Goal: Transaction & Acquisition: Purchase product/service

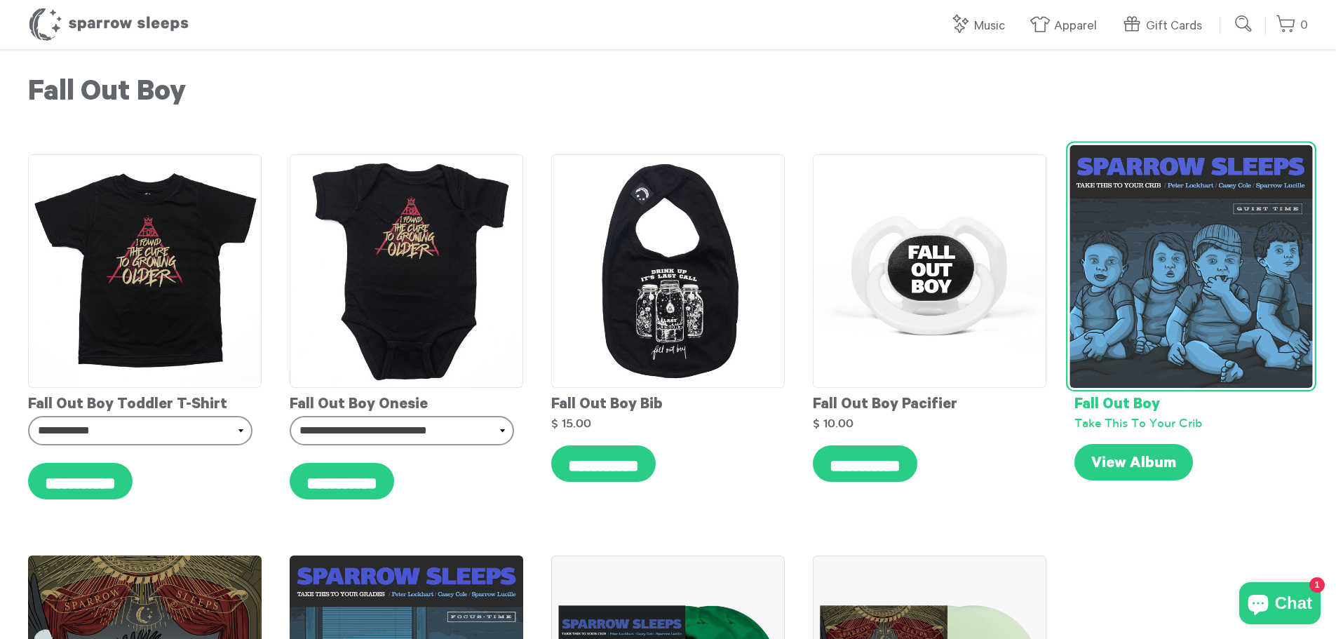
click at [1198, 296] on img at bounding box center [1191, 266] width 243 height 243
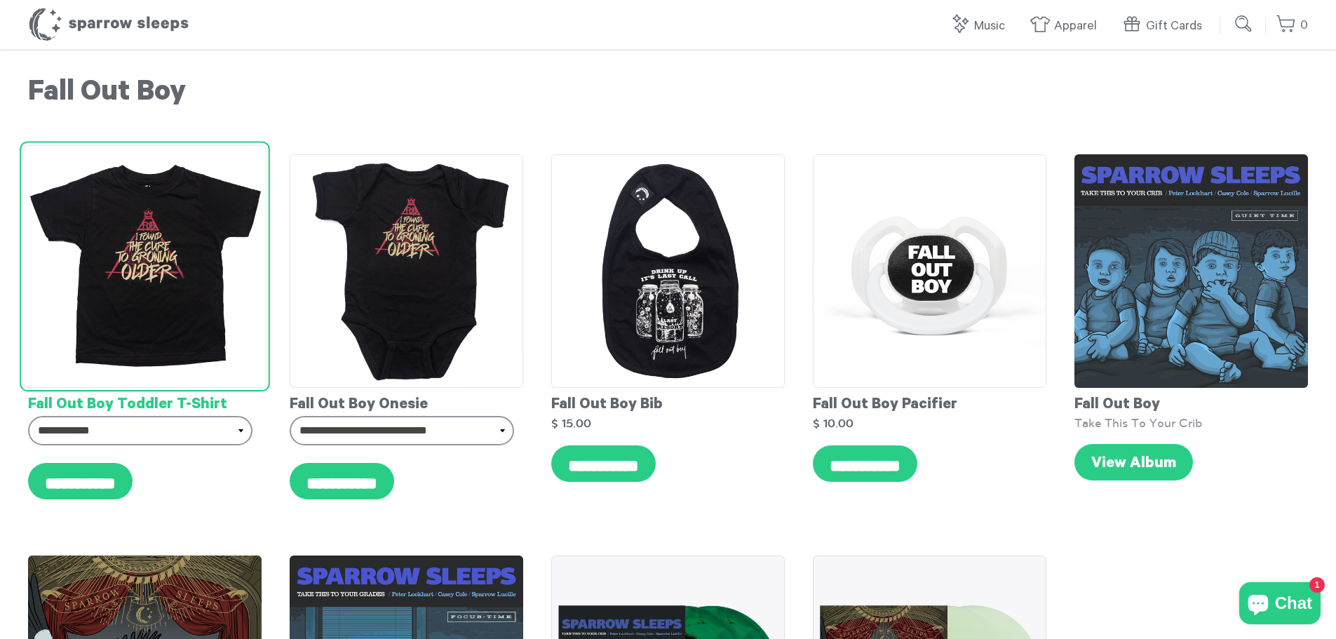
click at [220, 257] on img at bounding box center [144, 266] width 243 height 243
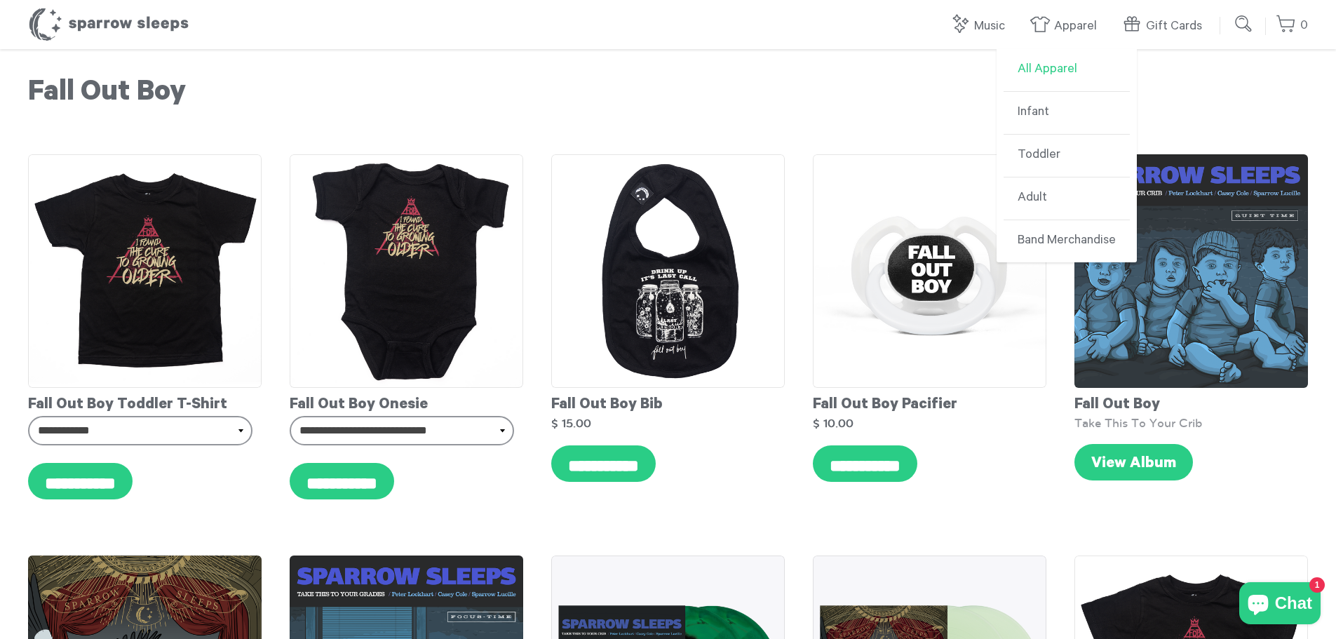
click at [1051, 69] on link "All Apparel" at bounding box center [1067, 70] width 126 height 43
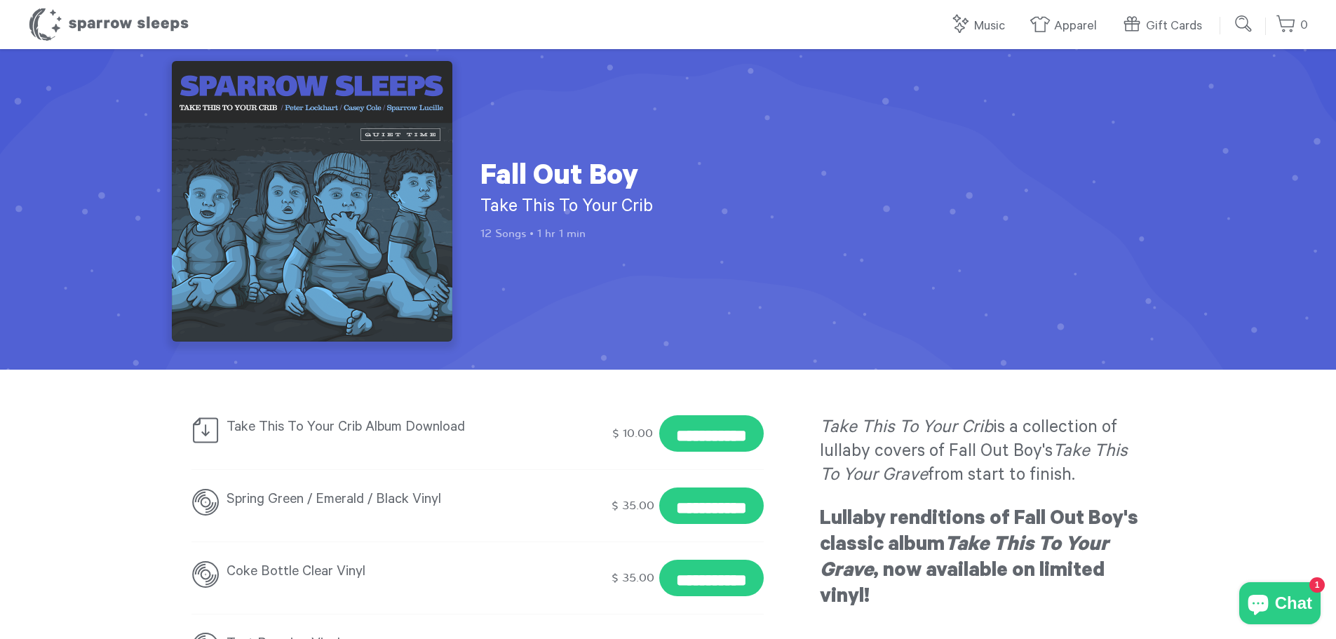
scroll to position [351, 0]
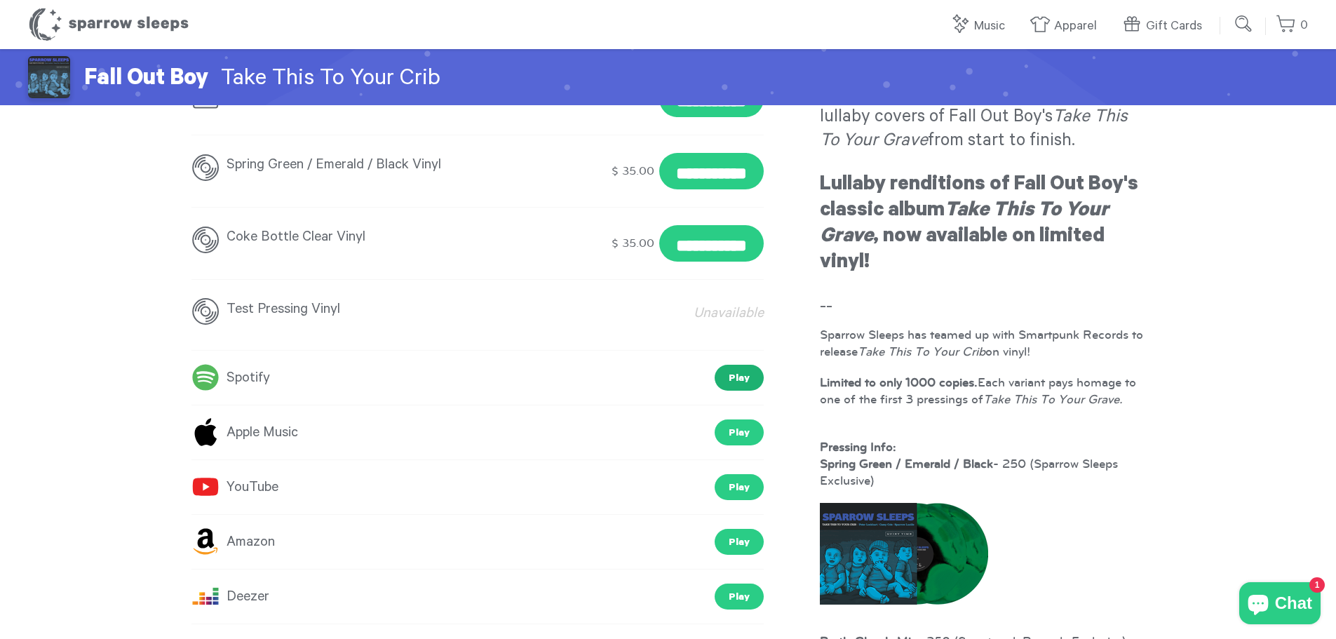
click at [737, 370] on link "Play" at bounding box center [739, 378] width 49 height 26
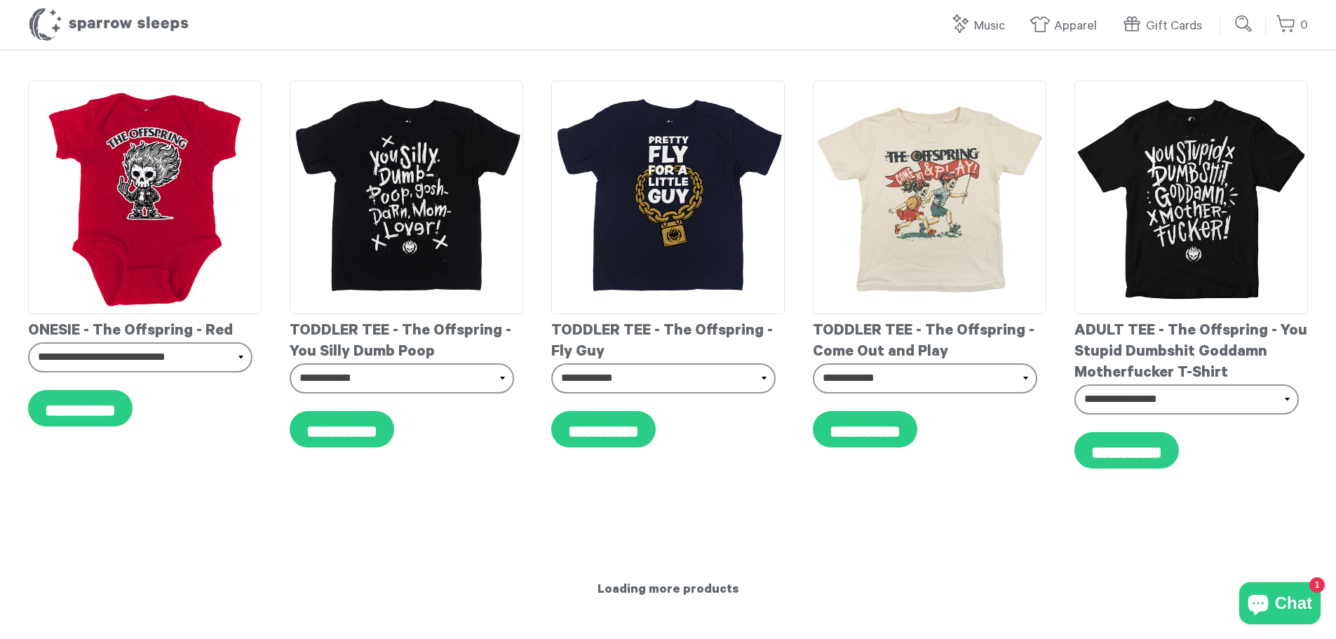
scroll to position [8977, 0]
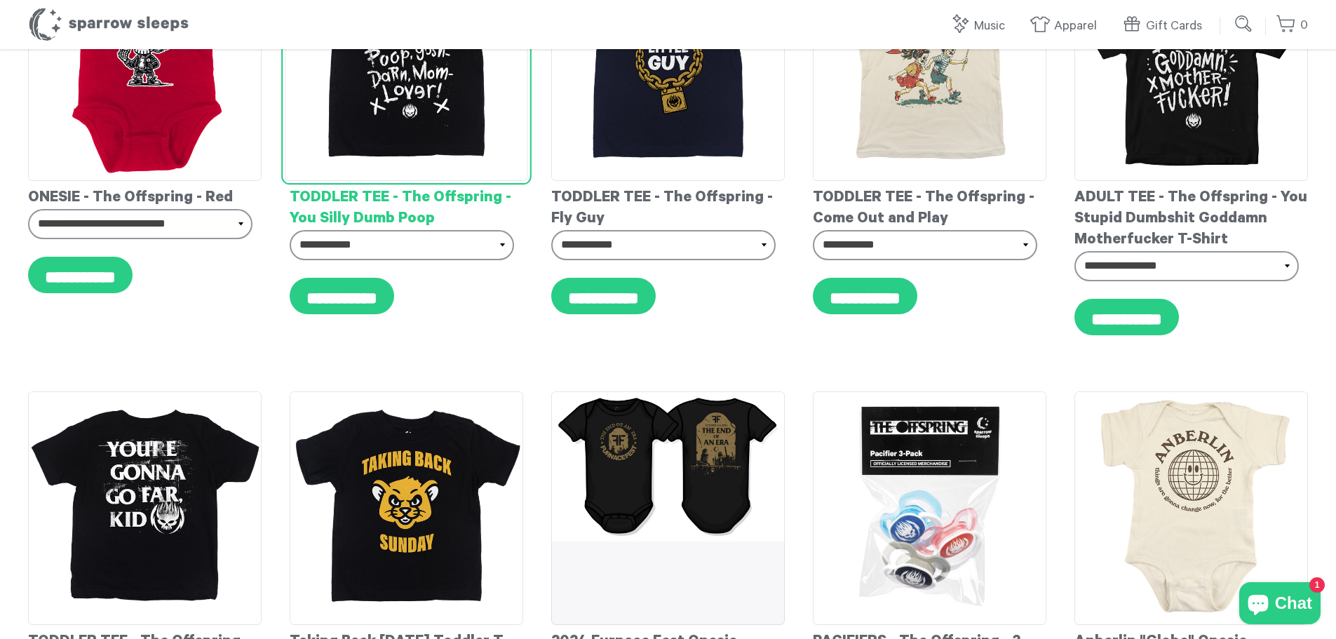
drag, startPoint x: 514, startPoint y: 213, endPoint x: 485, endPoint y: 300, distance: 91.6
click at [485, 300] on div "**********" at bounding box center [407, 147] width 262 height 429
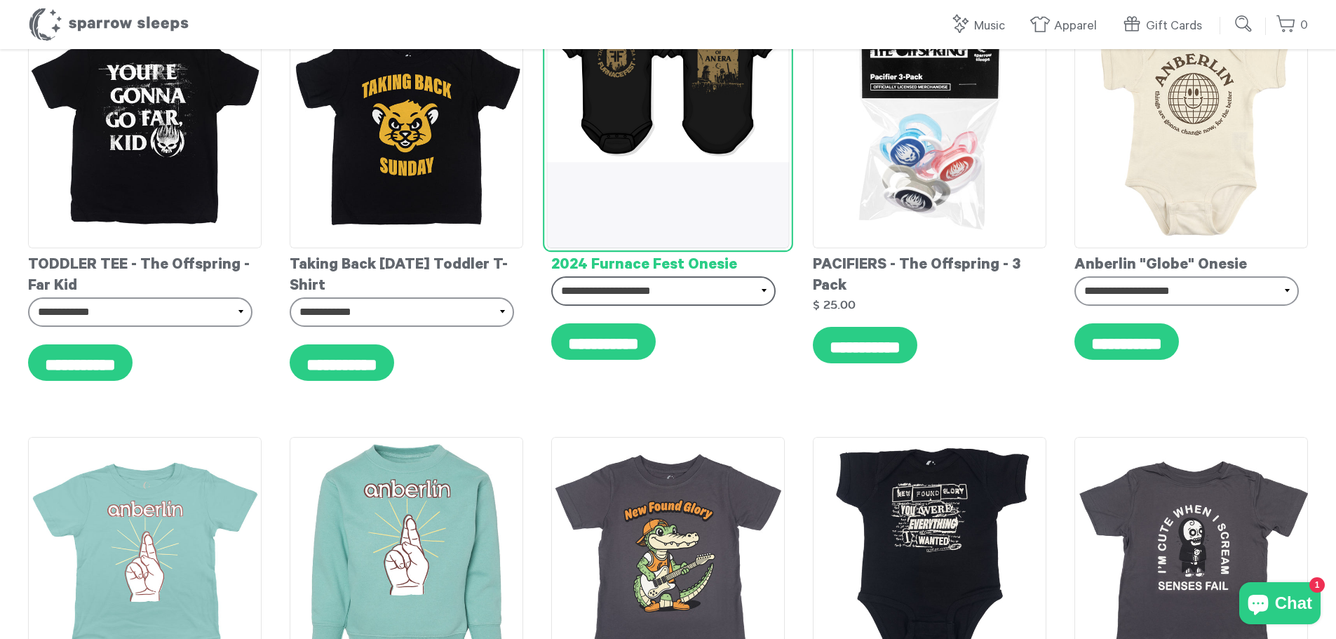
scroll to position [9230, 0]
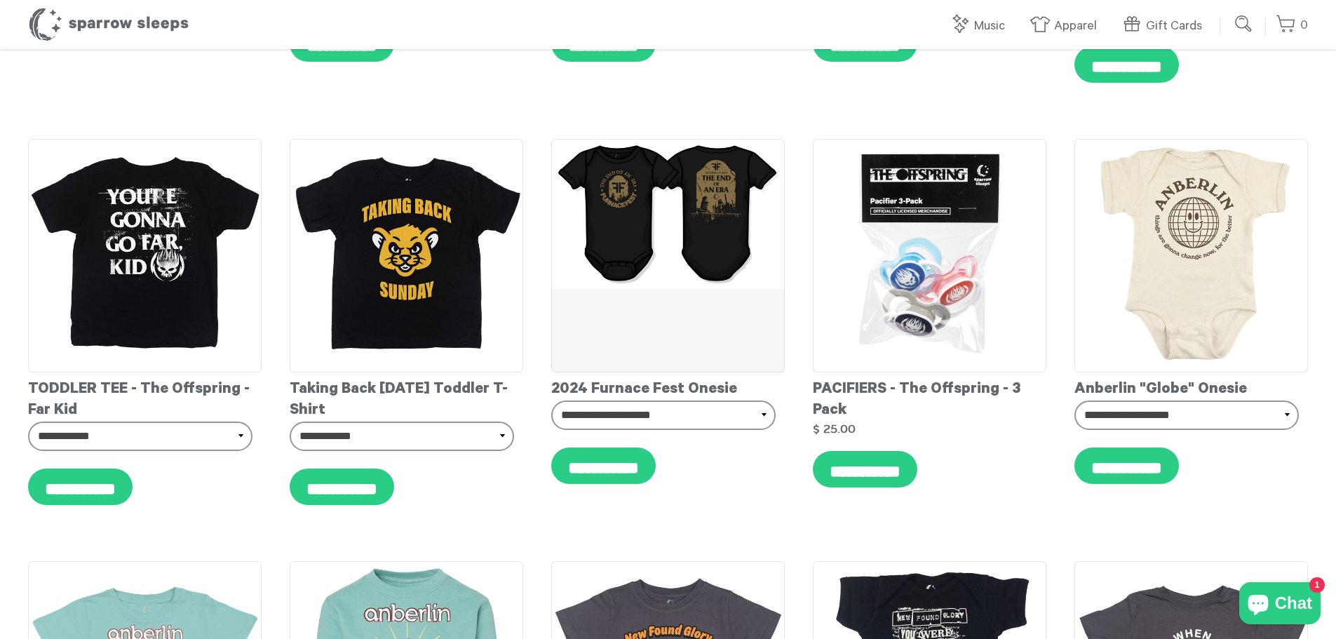
click at [1293, 590] on button "Chat 1" at bounding box center [1279, 603] width 81 height 42
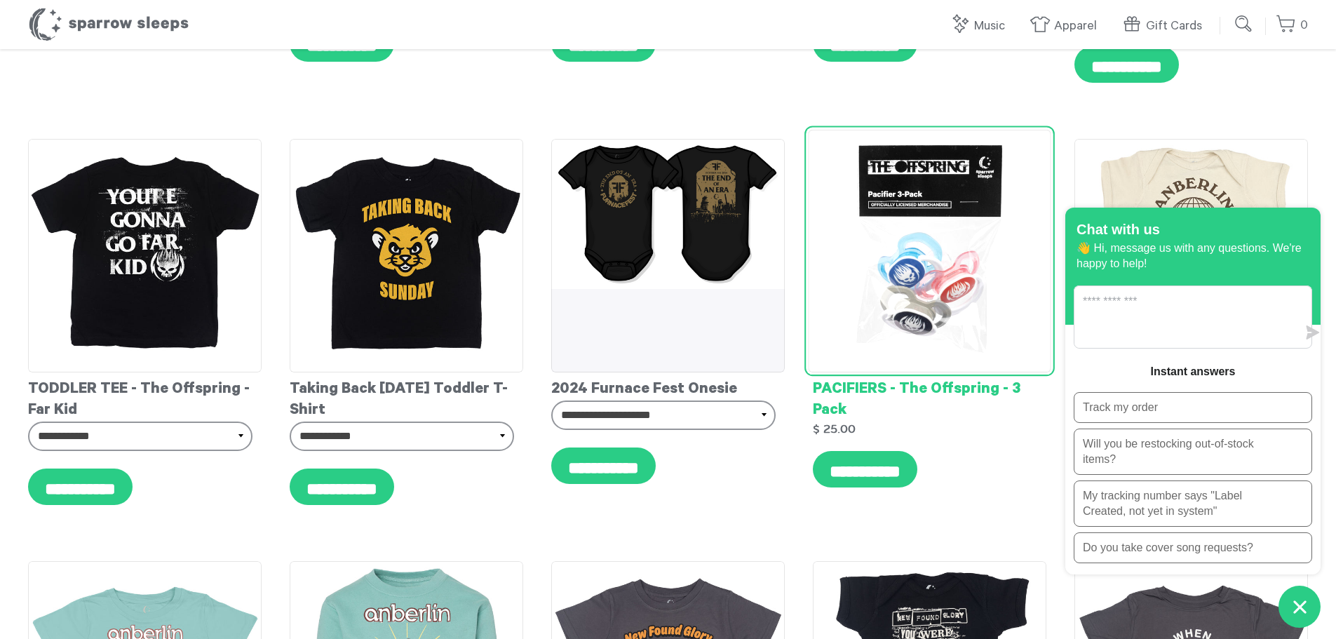
click at [1041, 422] on form "**********" at bounding box center [930, 462] width 234 height 80
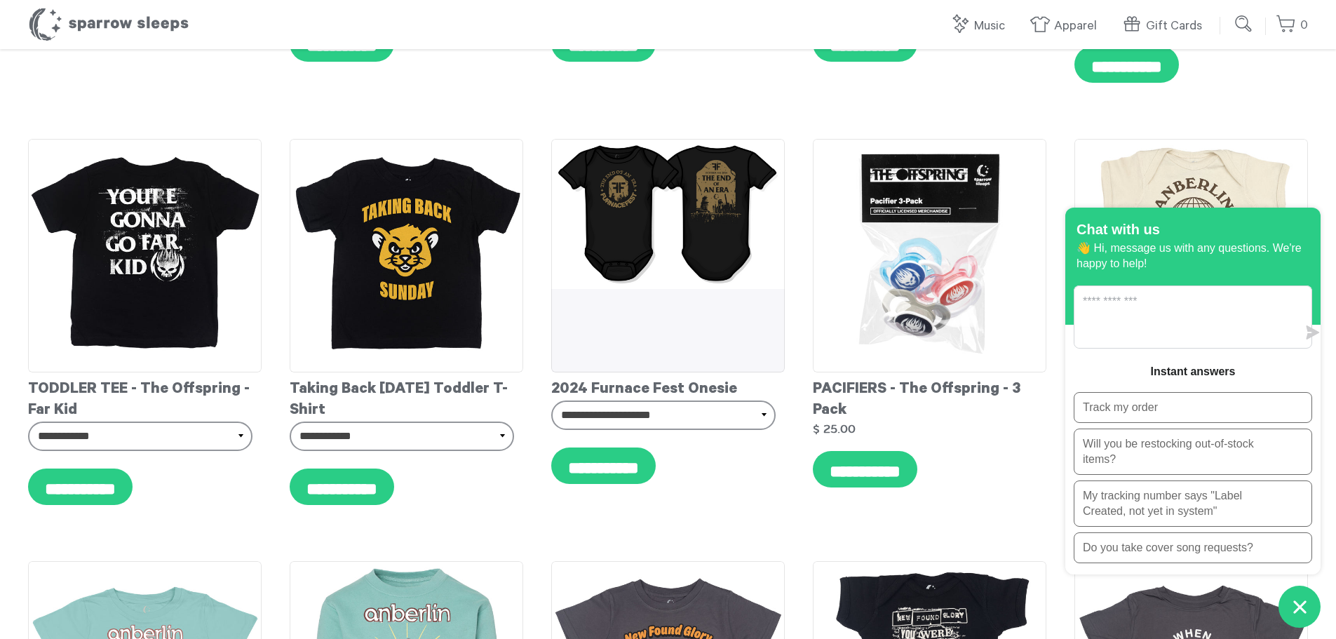
click at [1302, 604] on icon "Chat window" at bounding box center [1299, 606] width 13 height 13
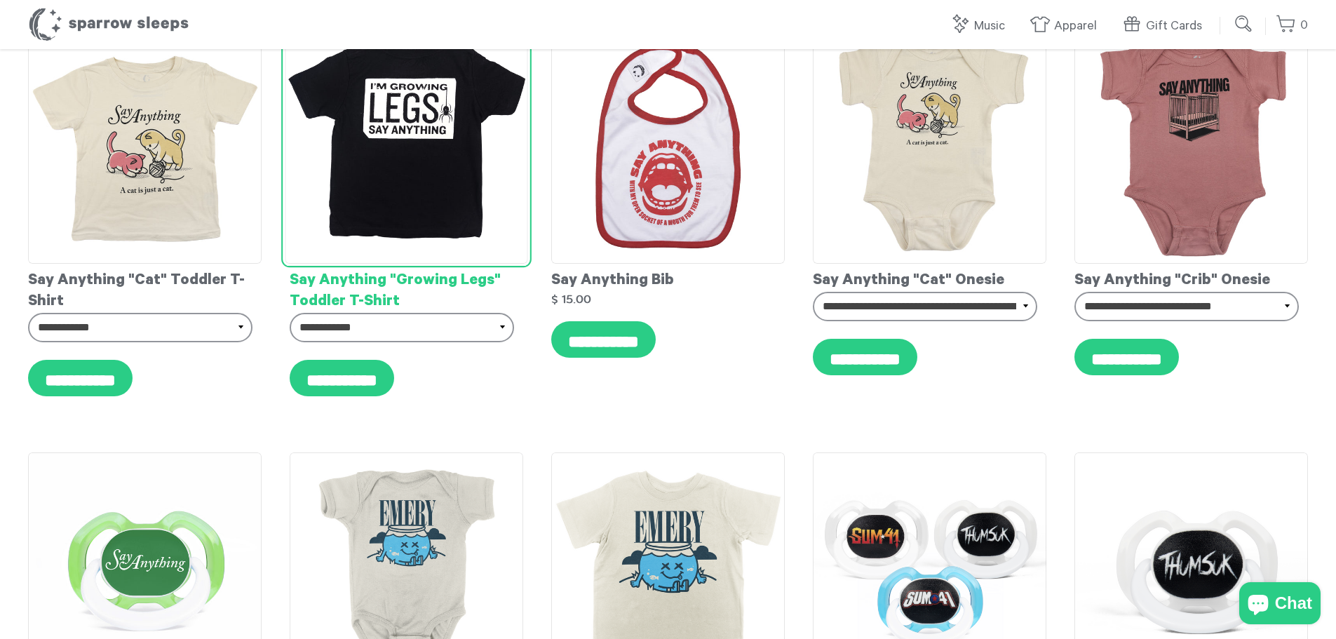
scroll to position [982, 0]
